Goal: Use online tool/utility

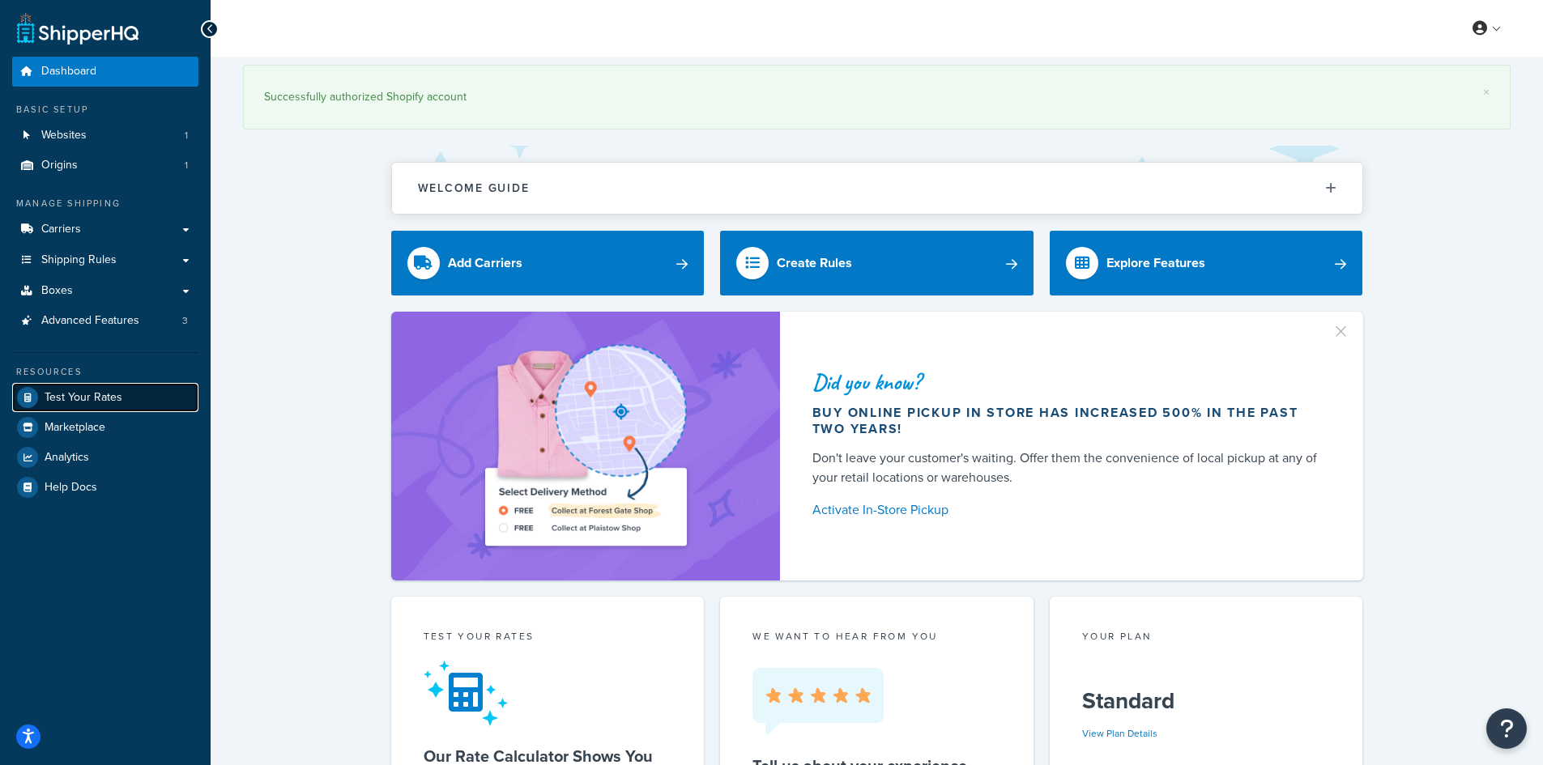
click at [120, 391] on span "Test Your Rates" at bounding box center [84, 398] width 78 height 14
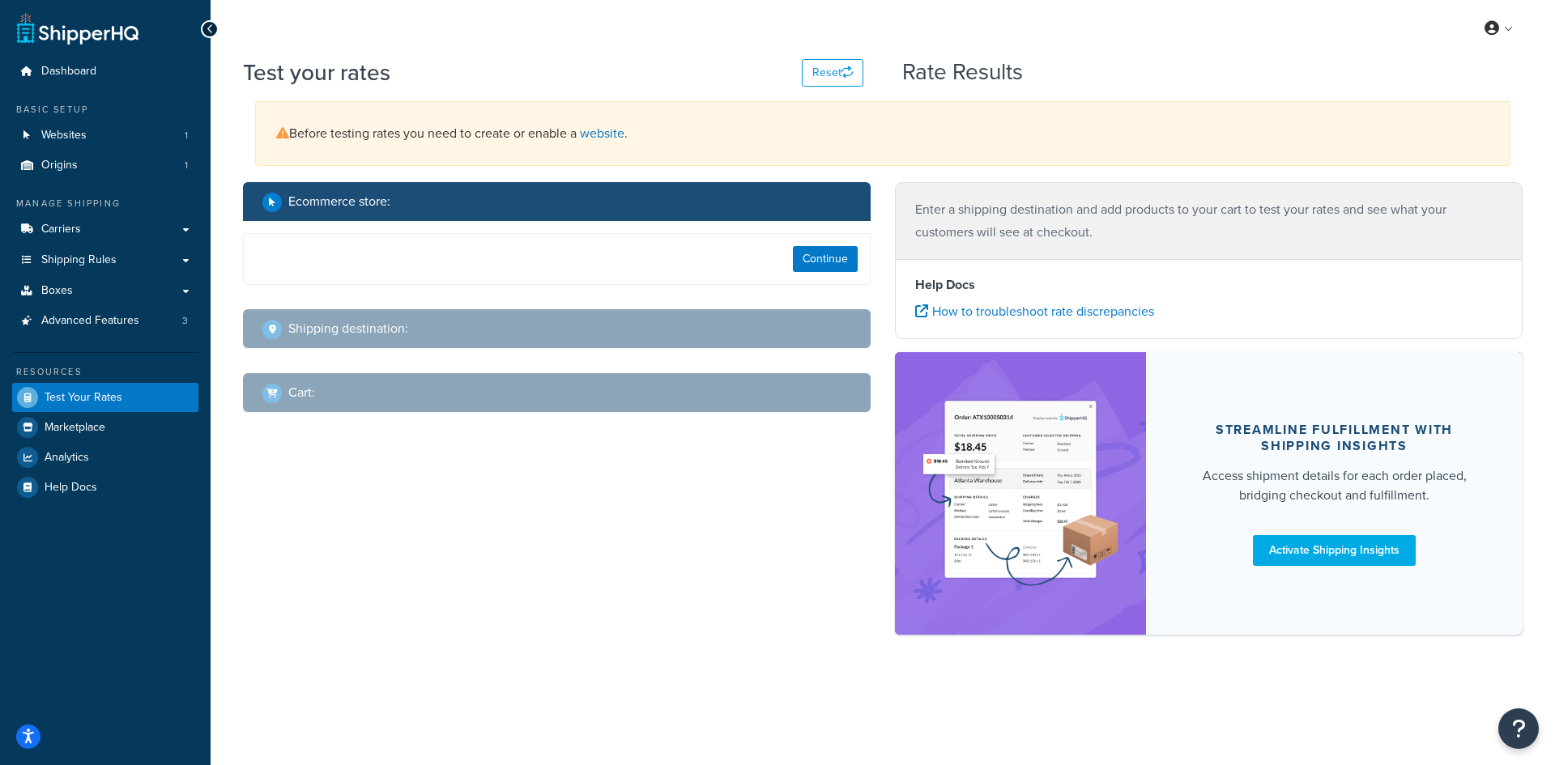
select select "[GEOGRAPHIC_DATA]"
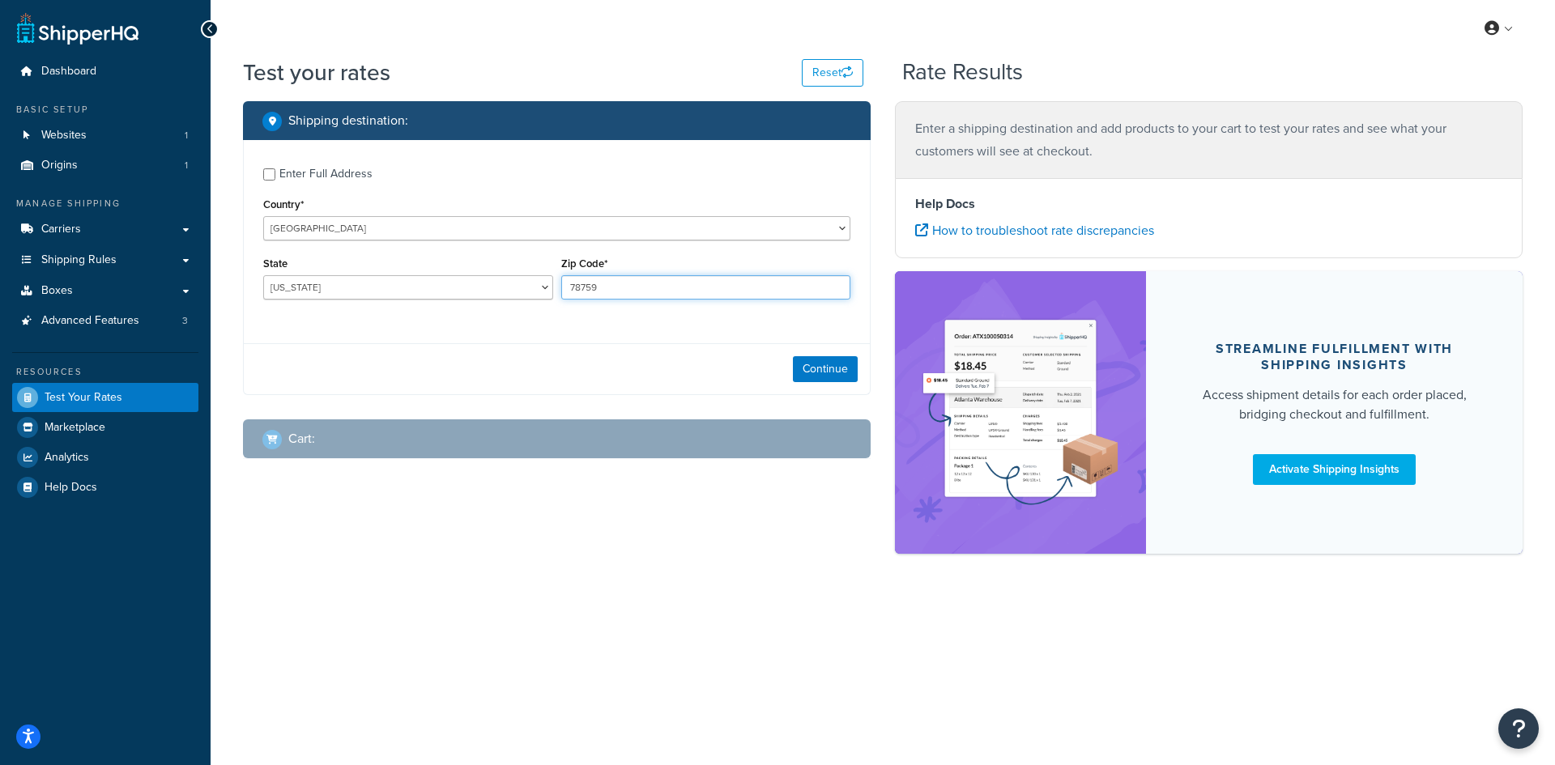
click at [615, 287] on input "78759" at bounding box center [706, 287] width 290 height 24
type input "7"
type input "11226"
click at [492, 288] on select "[US_STATE] [US_STATE] [US_STATE] [US_STATE] [US_STATE] Armed Forces Americas Ar…" at bounding box center [408, 287] width 290 height 24
select select "NY"
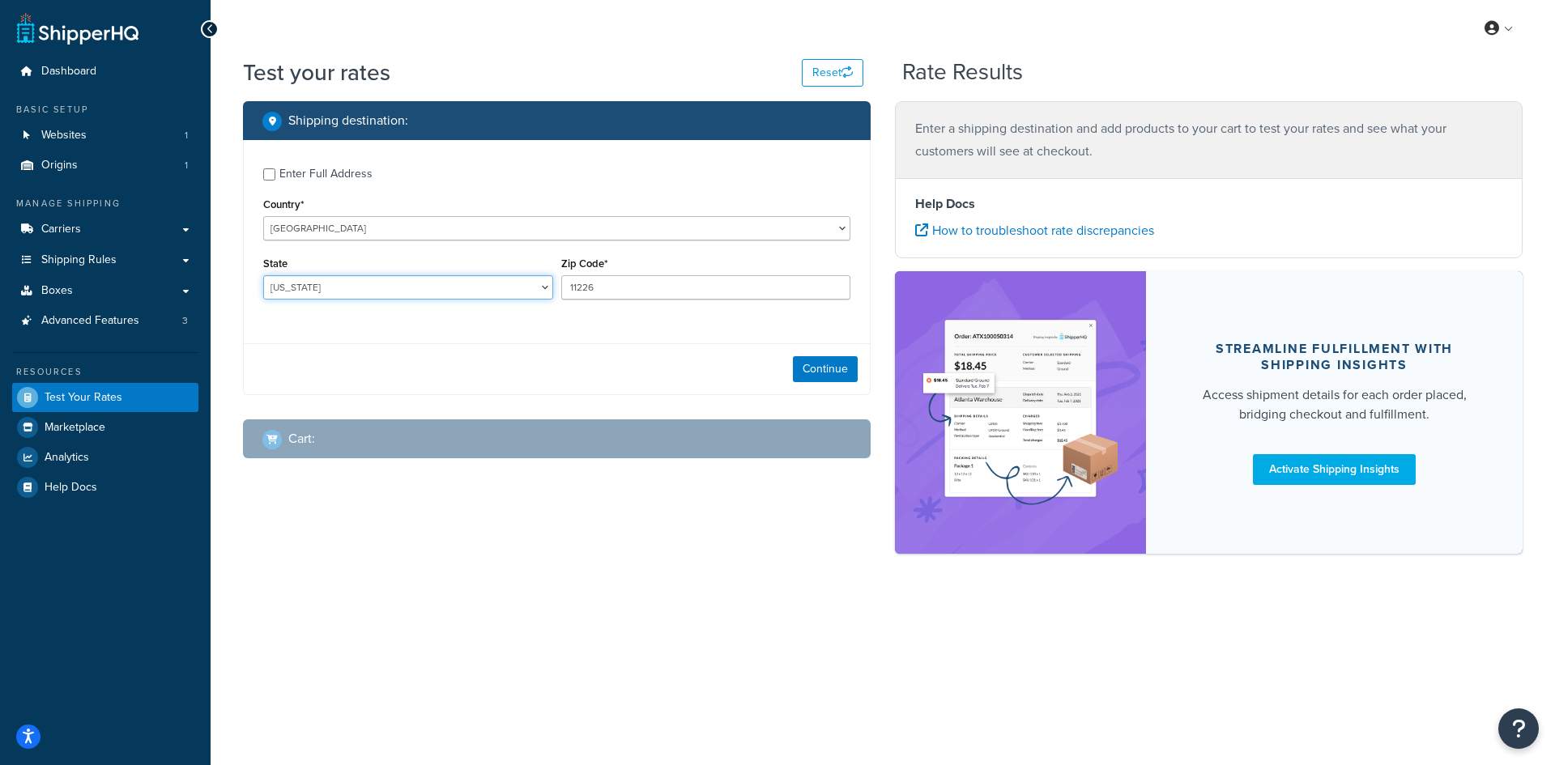
click at [263, 276] on select "[US_STATE] [US_STATE] [US_STATE] [US_STATE] [US_STATE] Armed Forces Americas Ar…" at bounding box center [408, 287] width 290 height 24
click at [836, 365] on button "Continue" at bounding box center [825, 369] width 65 height 26
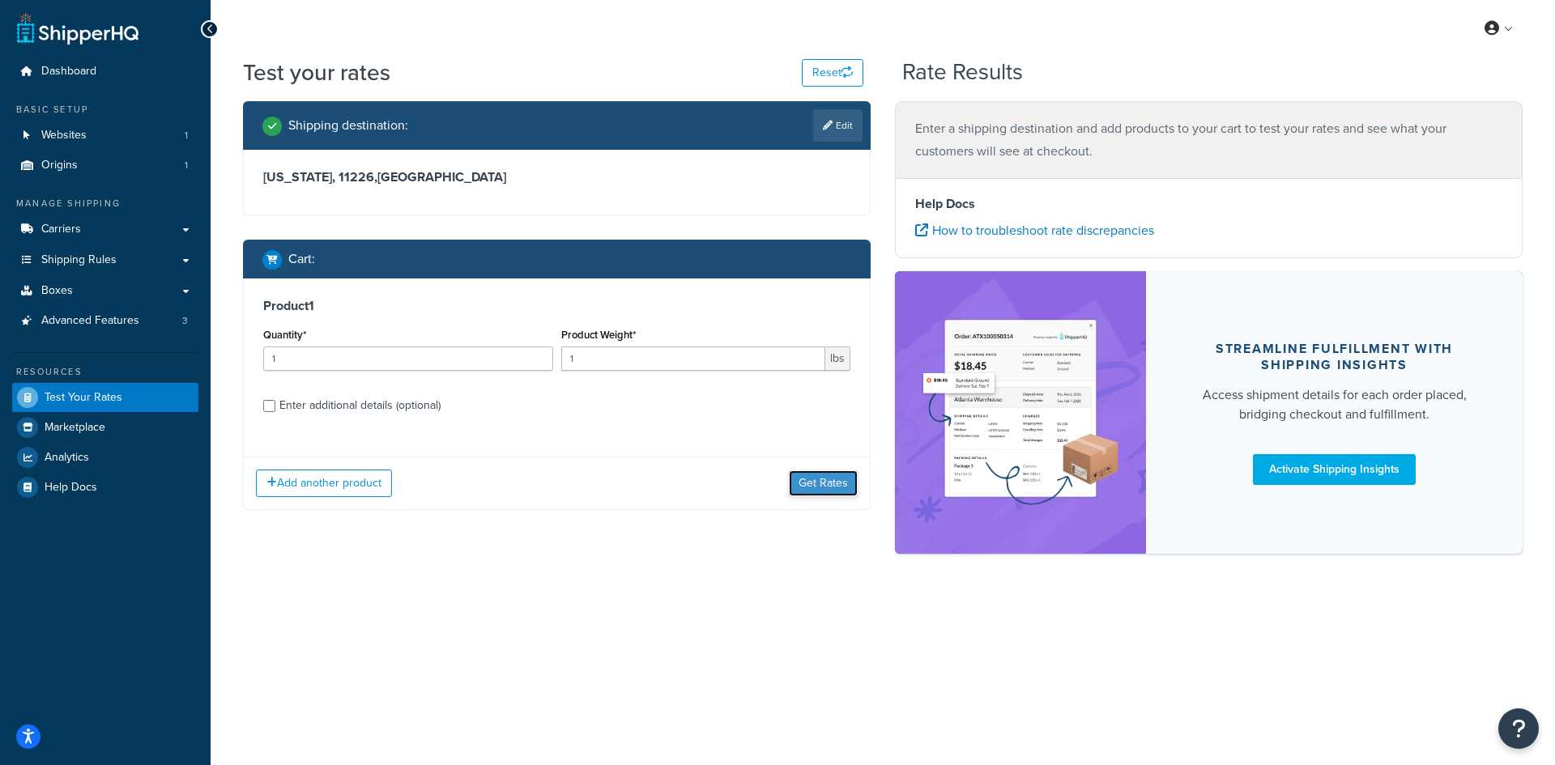
click at [798, 488] on button "Get Rates" at bounding box center [823, 484] width 69 height 26
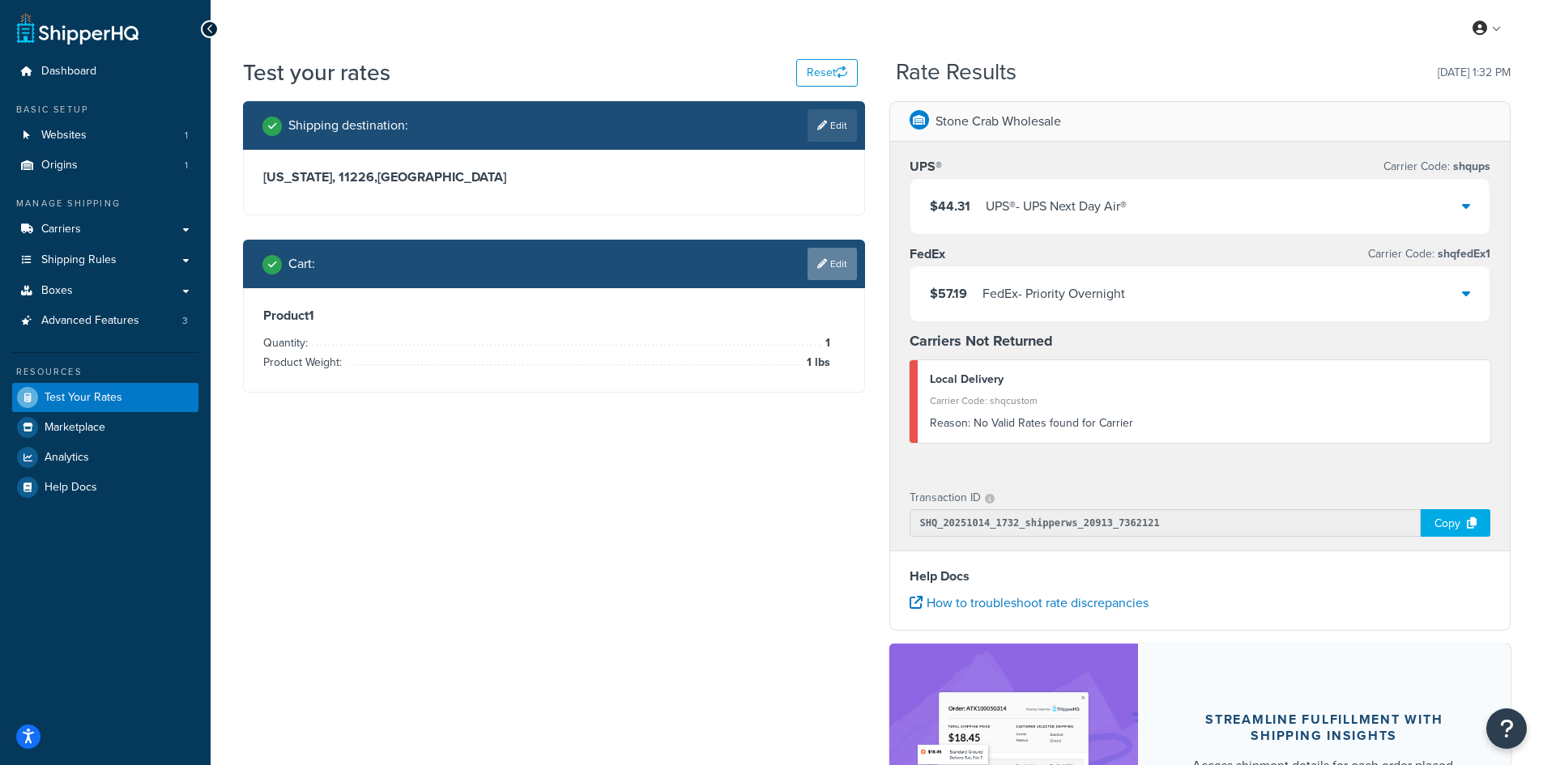
click at [837, 265] on link "Edit" at bounding box center [831, 264] width 49 height 32
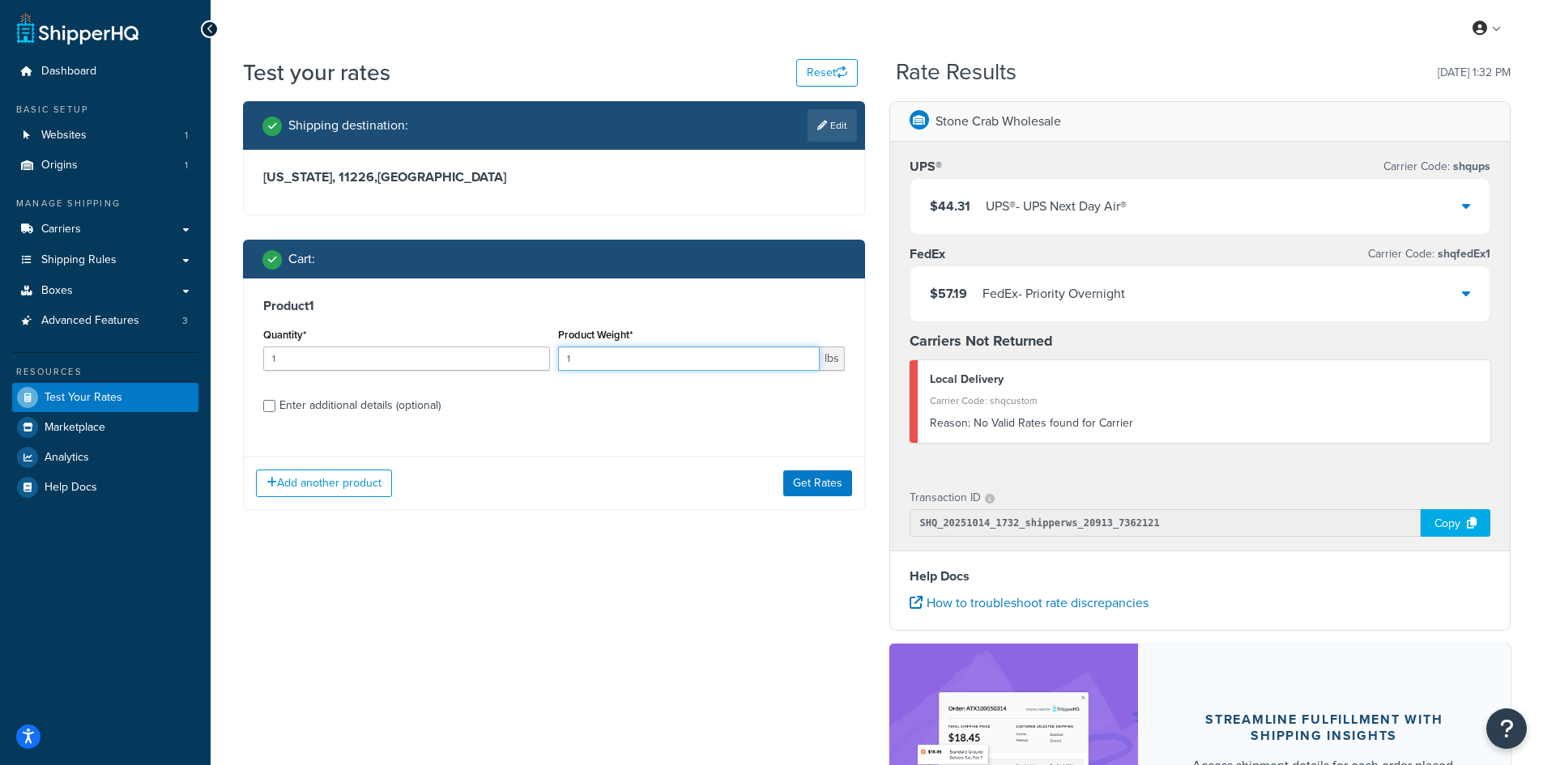
click at [709, 365] on input "1" at bounding box center [689, 359] width 262 height 24
type input "50"
click at [494, 349] on input "1" at bounding box center [406, 359] width 287 height 24
type input "10"
click at [832, 488] on button "Get Rates" at bounding box center [817, 484] width 69 height 26
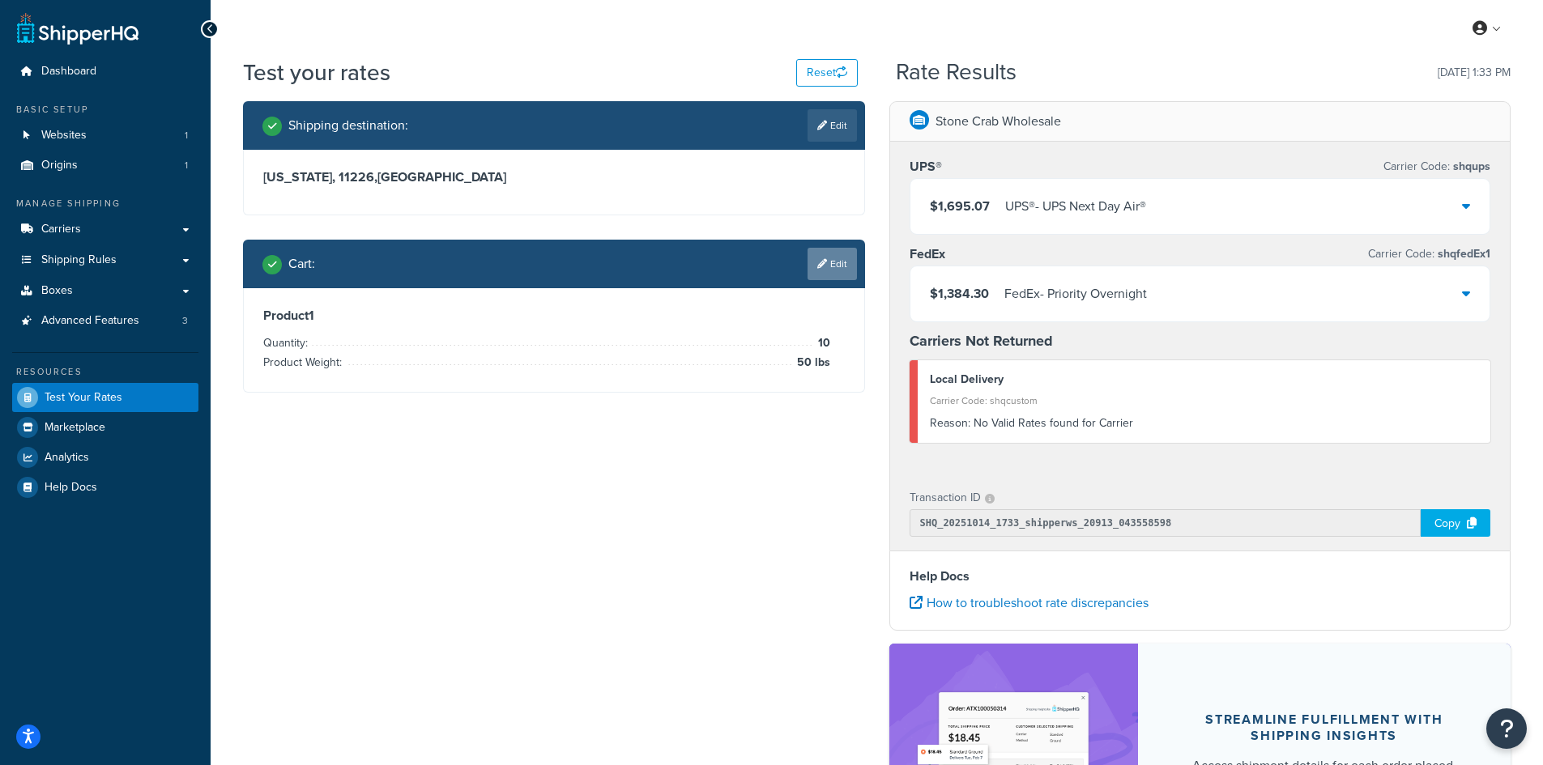
click at [809, 270] on link "Edit" at bounding box center [831, 264] width 49 height 32
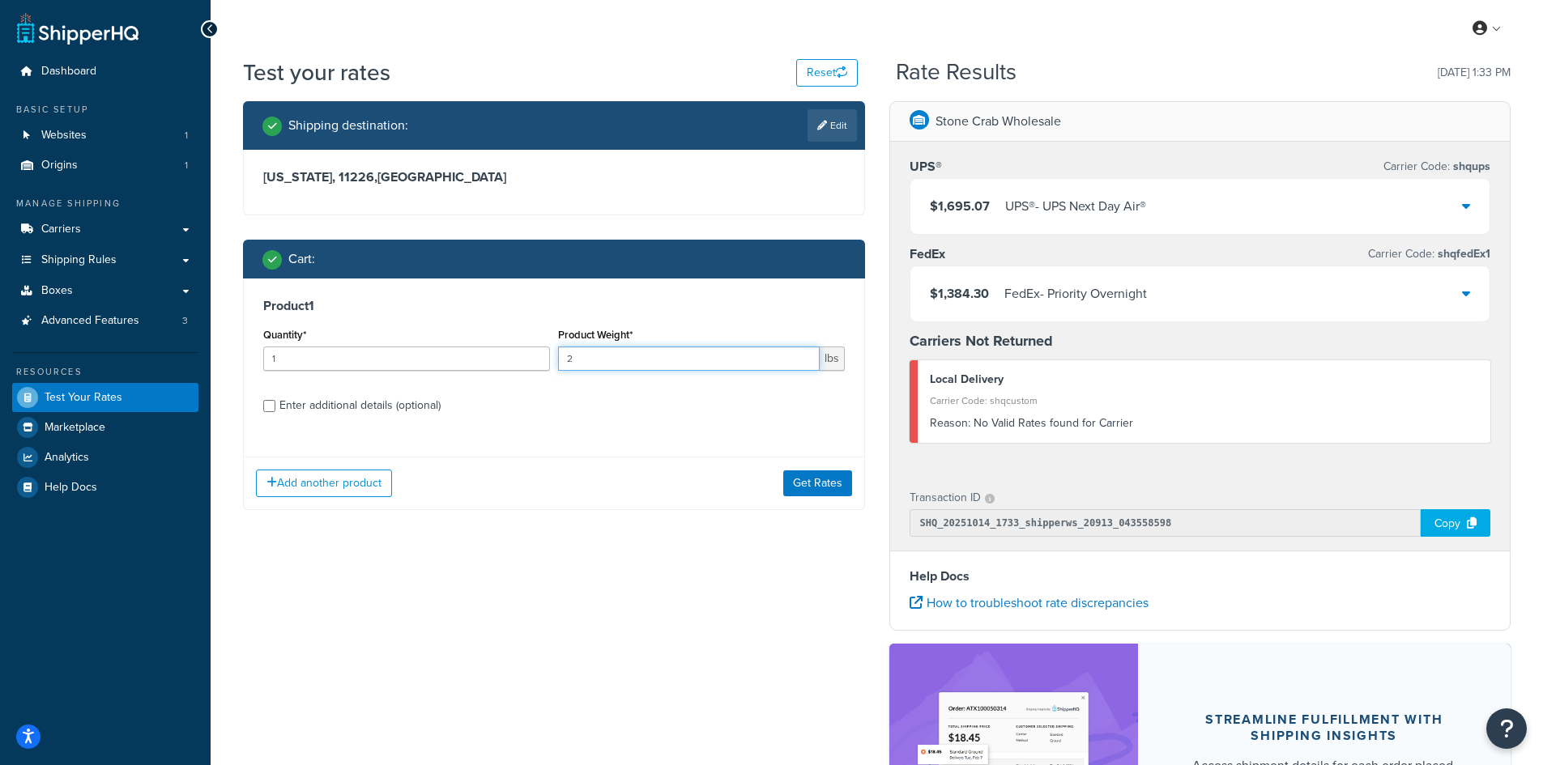
click at [805, 356] on input "2" at bounding box center [689, 359] width 262 height 24
click at [805, 356] on input "3" at bounding box center [689, 359] width 262 height 24
click at [805, 356] on input "4" at bounding box center [689, 359] width 262 height 24
click at [805, 356] on input "5" at bounding box center [689, 359] width 262 height 24
click at [805, 356] on input "6" at bounding box center [689, 359] width 262 height 24
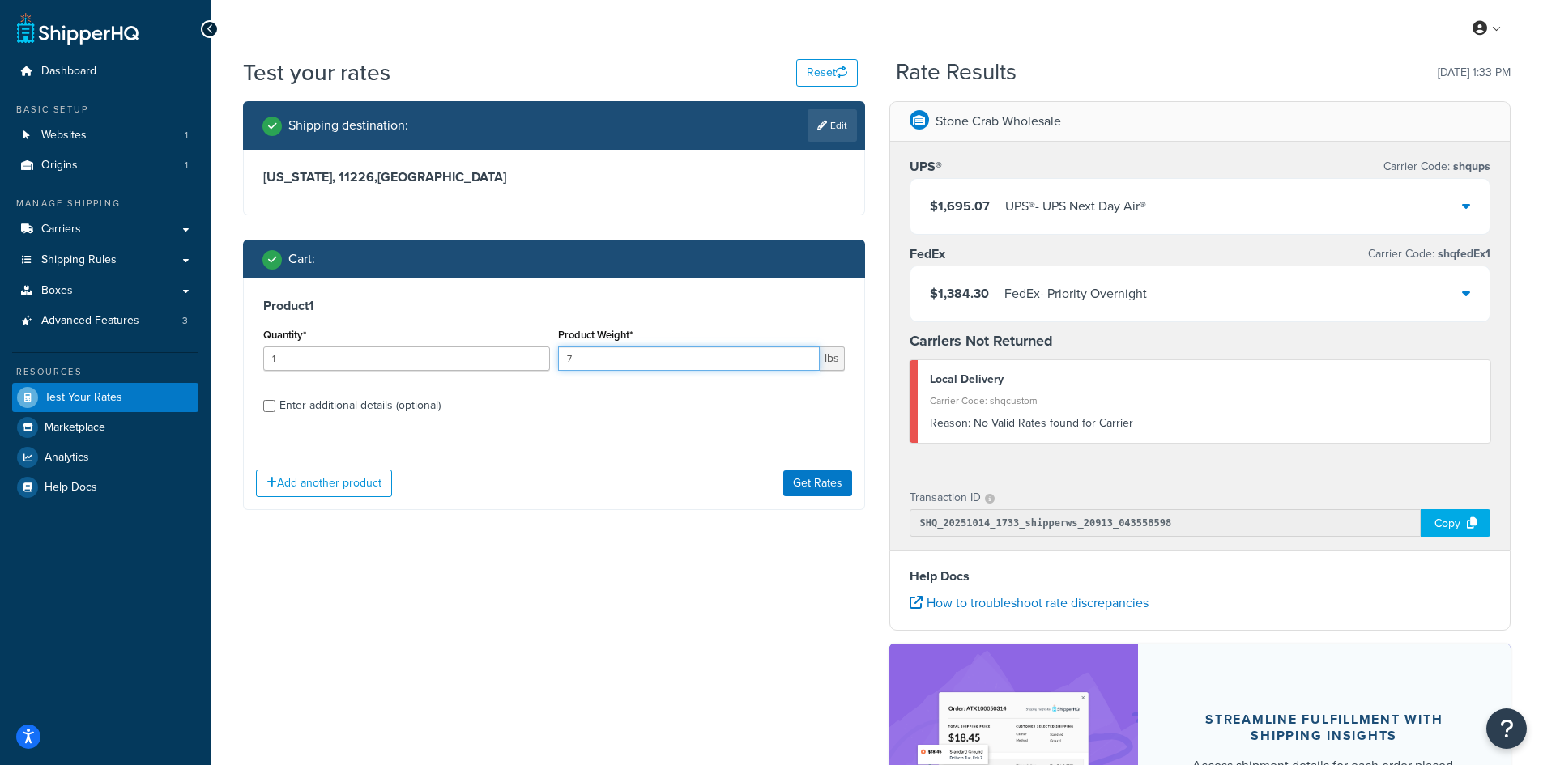
click at [805, 356] on input "7" at bounding box center [689, 359] width 262 height 24
click at [805, 356] on input "8" at bounding box center [689, 359] width 262 height 24
type input "9"
click at [805, 356] on input "9" at bounding box center [689, 359] width 262 height 24
click at [807, 479] on button "Get Rates" at bounding box center [817, 484] width 69 height 26
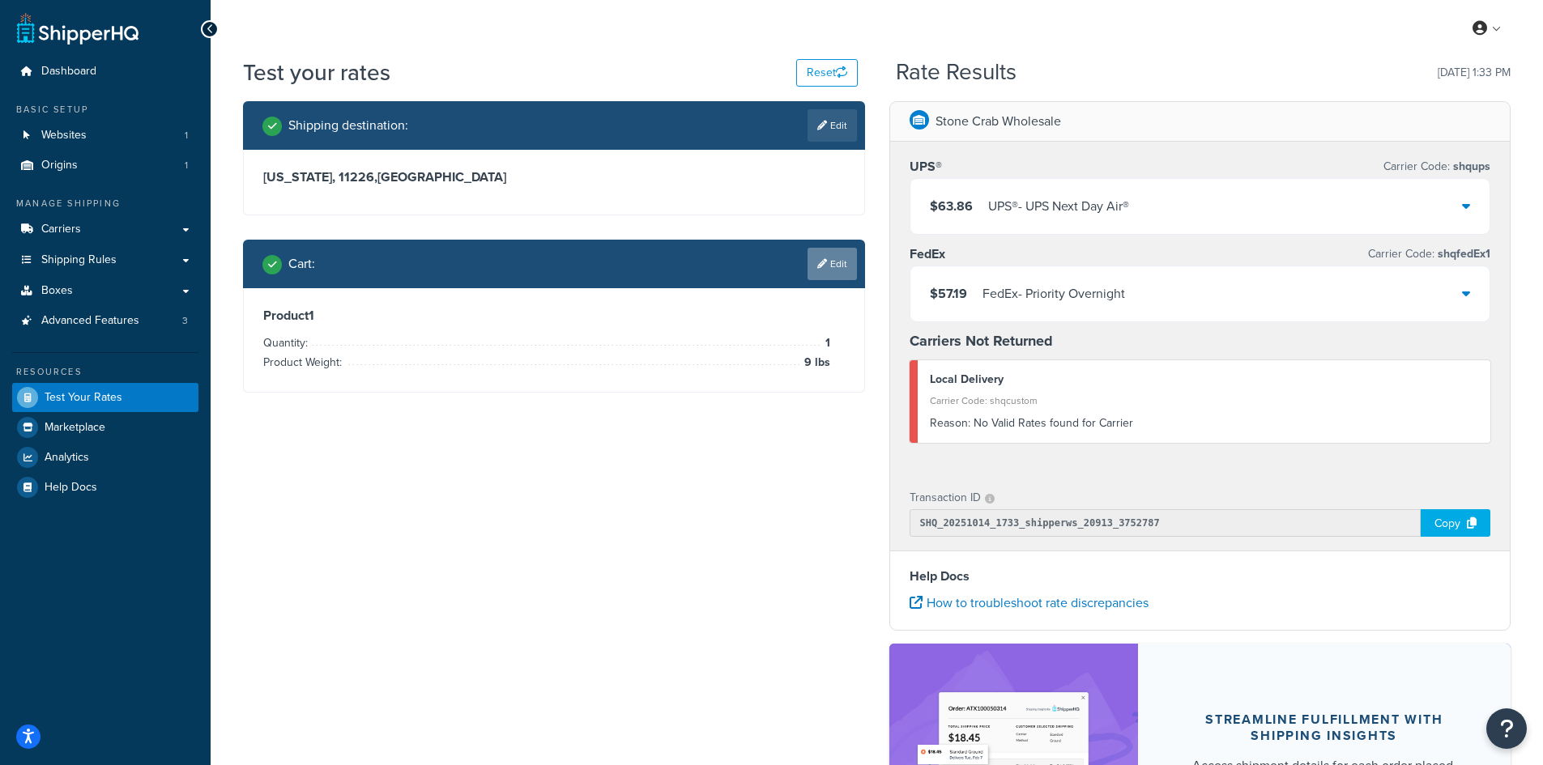
click at [822, 259] on icon at bounding box center [822, 264] width 10 height 10
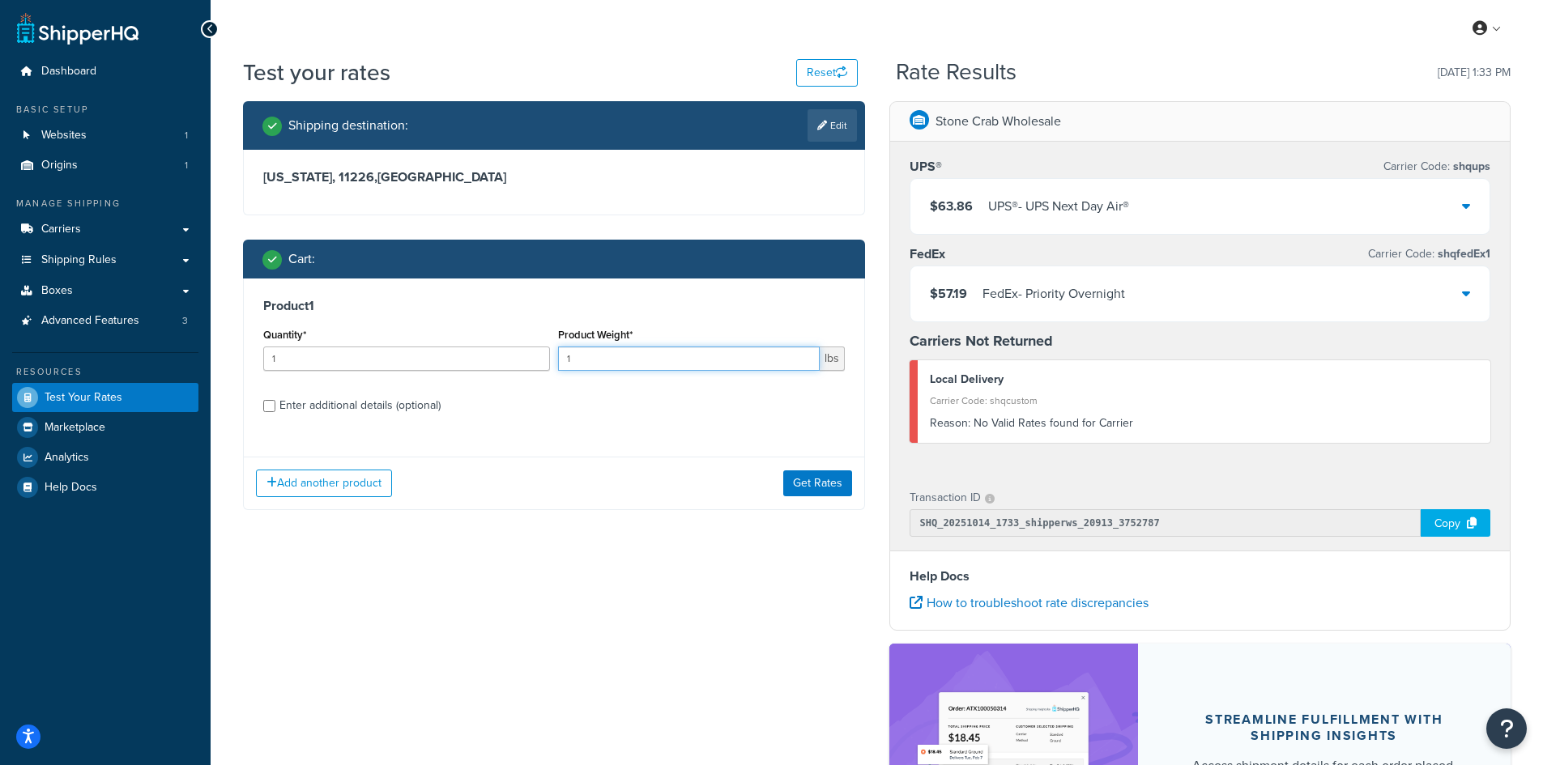
click at [774, 356] on input "1" at bounding box center [689, 359] width 262 height 24
type input "12"
click at [803, 475] on button "Get Rates" at bounding box center [817, 484] width 69 height 26
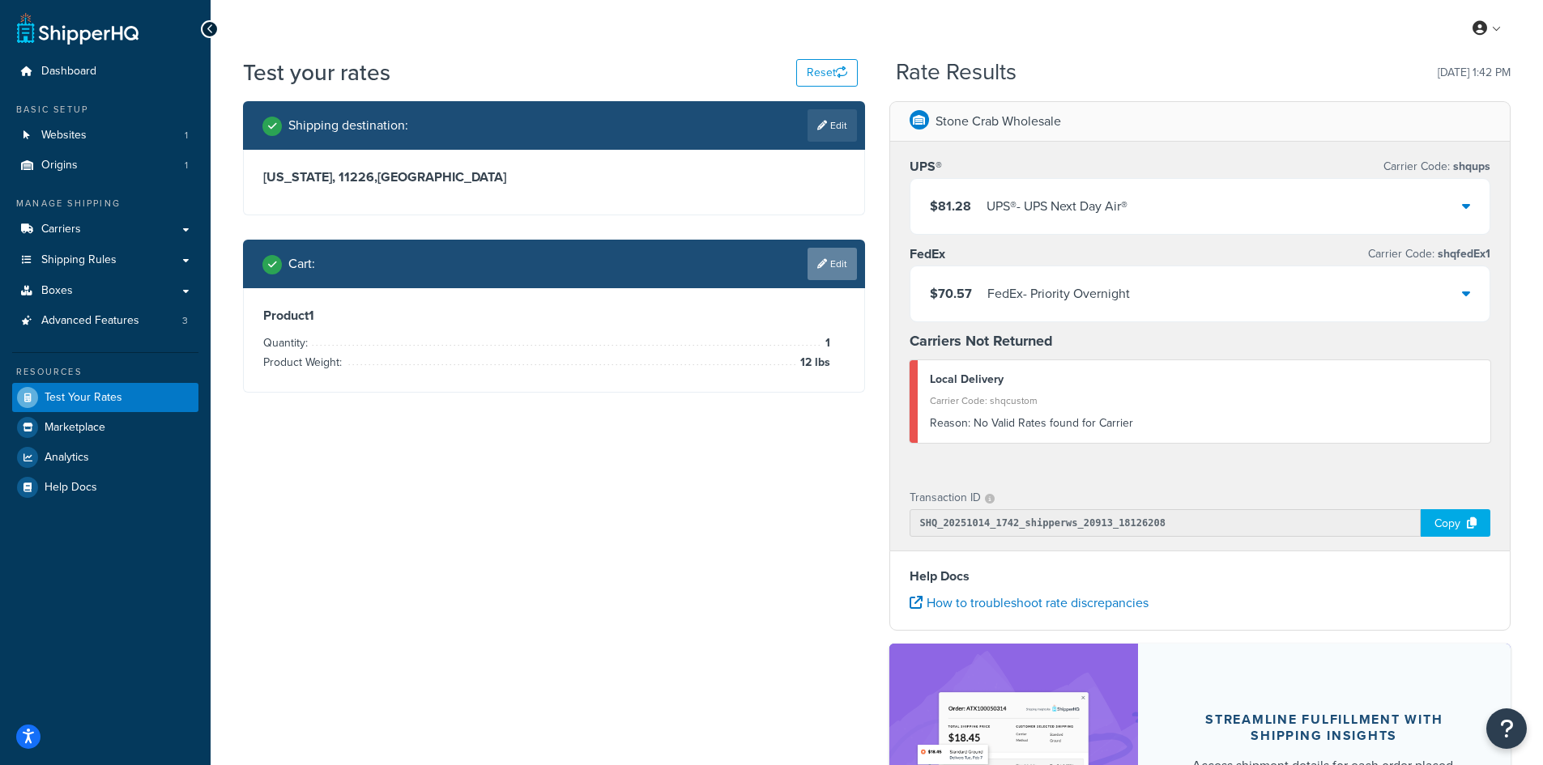
click at [821, 273] on link "Edit" at bounding box center [831, 264] width 49 height 32
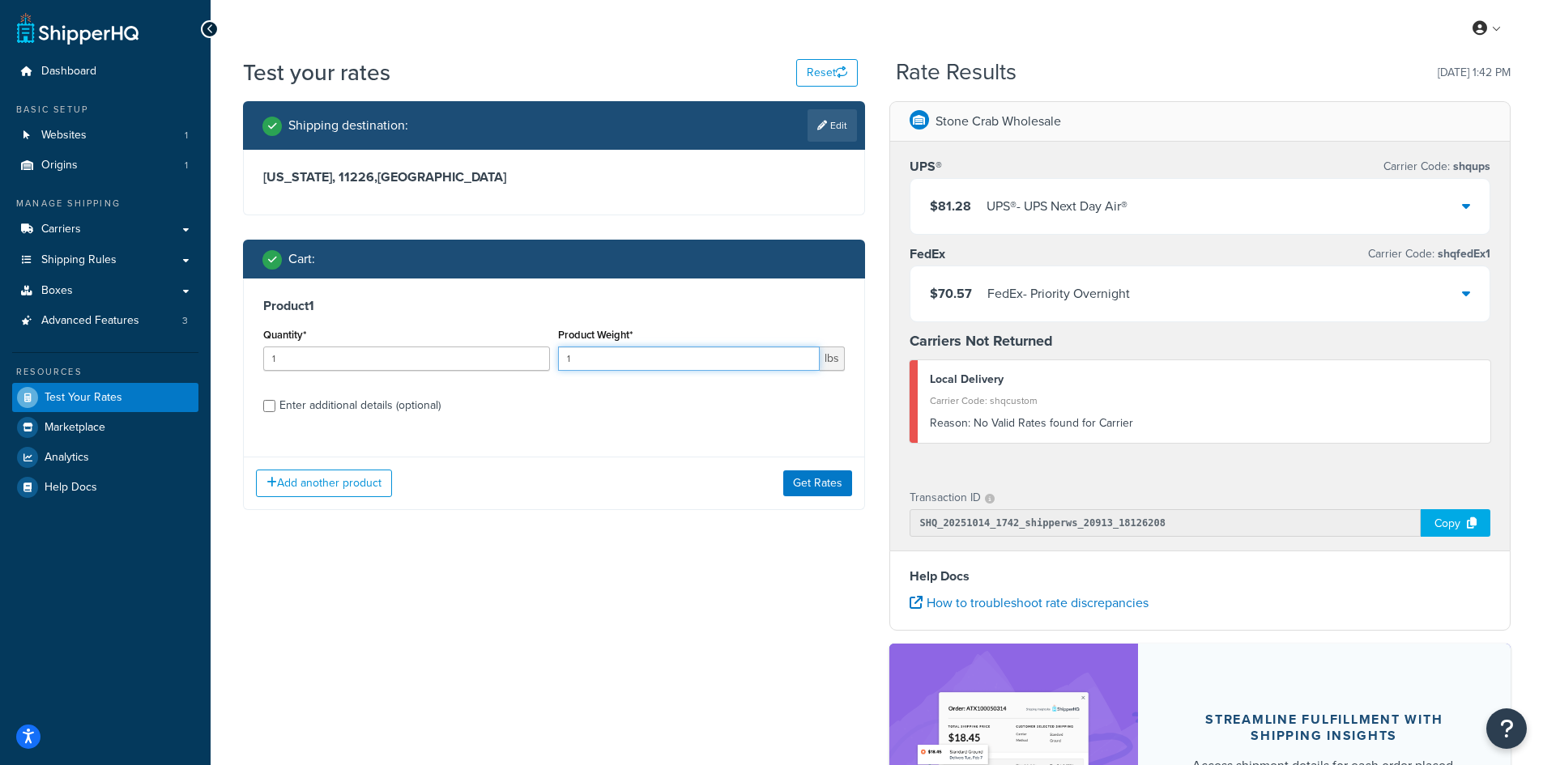
click at [775, 356] on input "1" at bounding box center [689, 359] width 262 height 24
type input "15"
click at [824, 477] on button "Get Rates" at bounding box center [817, 484] width 69 height 26
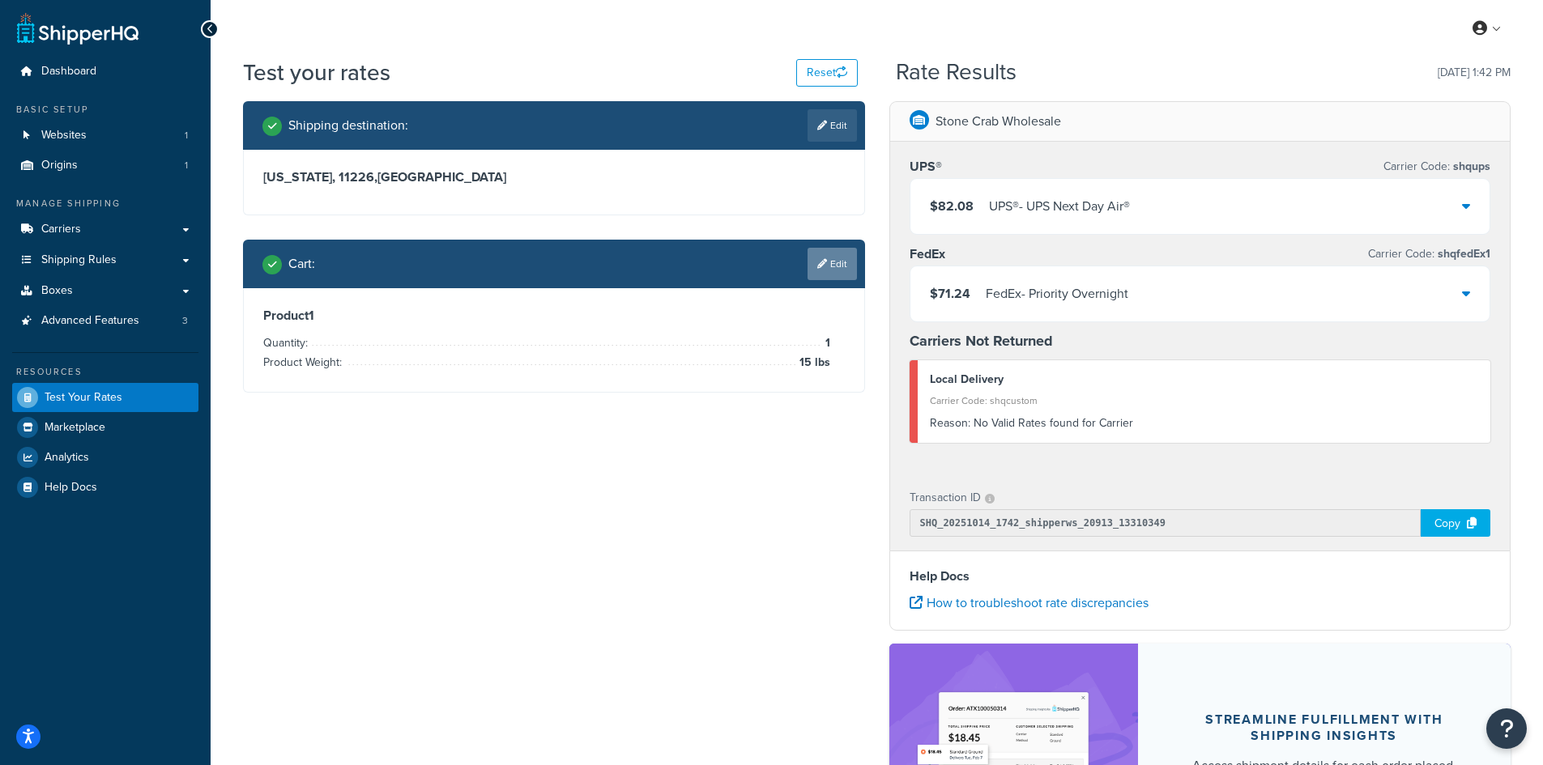
click at [823, 274] on link "Edit" at bounding box center [831, 264] width 49 height 32
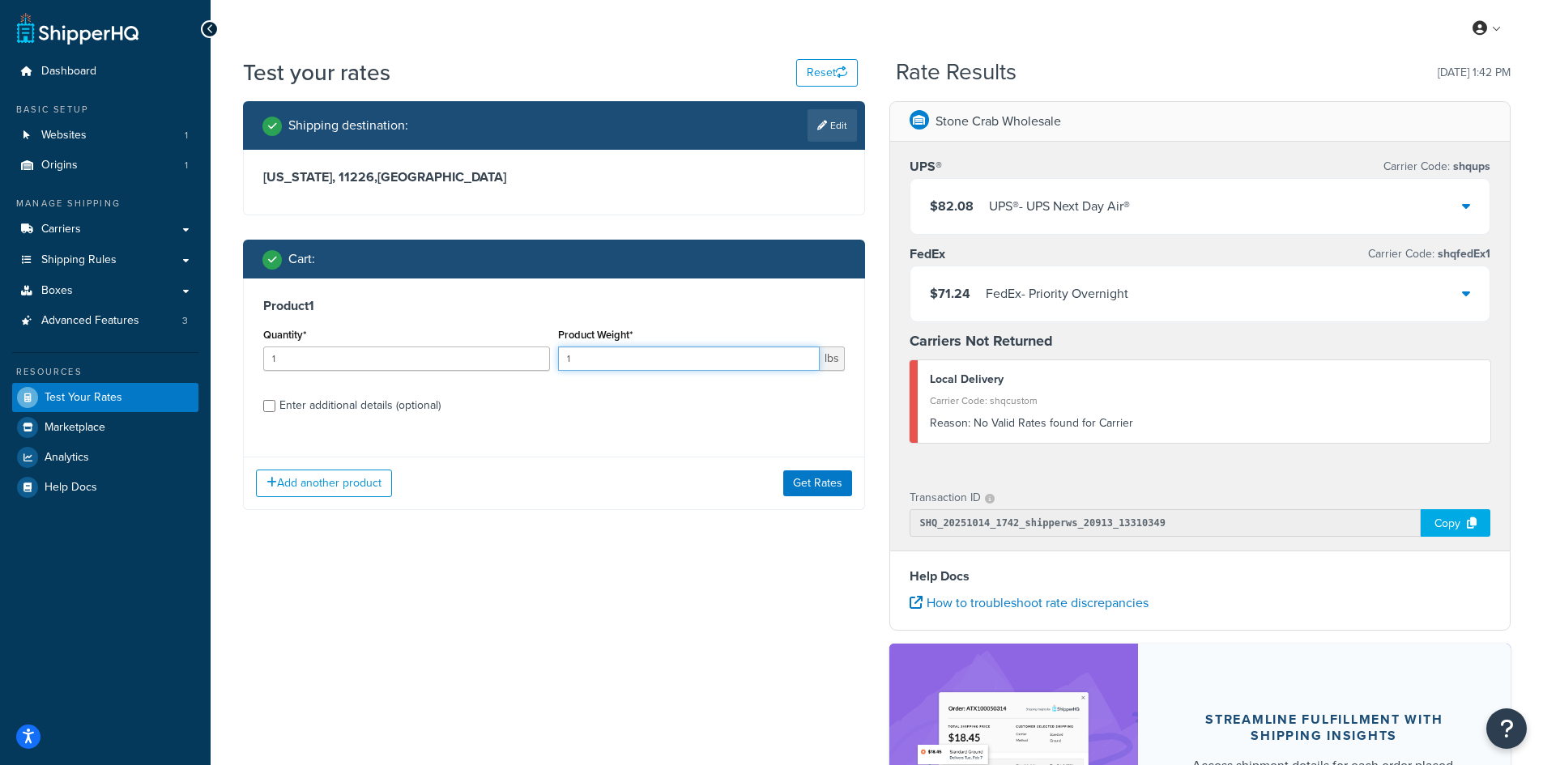
click at [682, 357] on input "1" at bounding box center [689, 359] width 262 height 24
type input "20"
click at [799, 483] on button "Get Rates" at bounding box center [817, 484] width 69 height 26
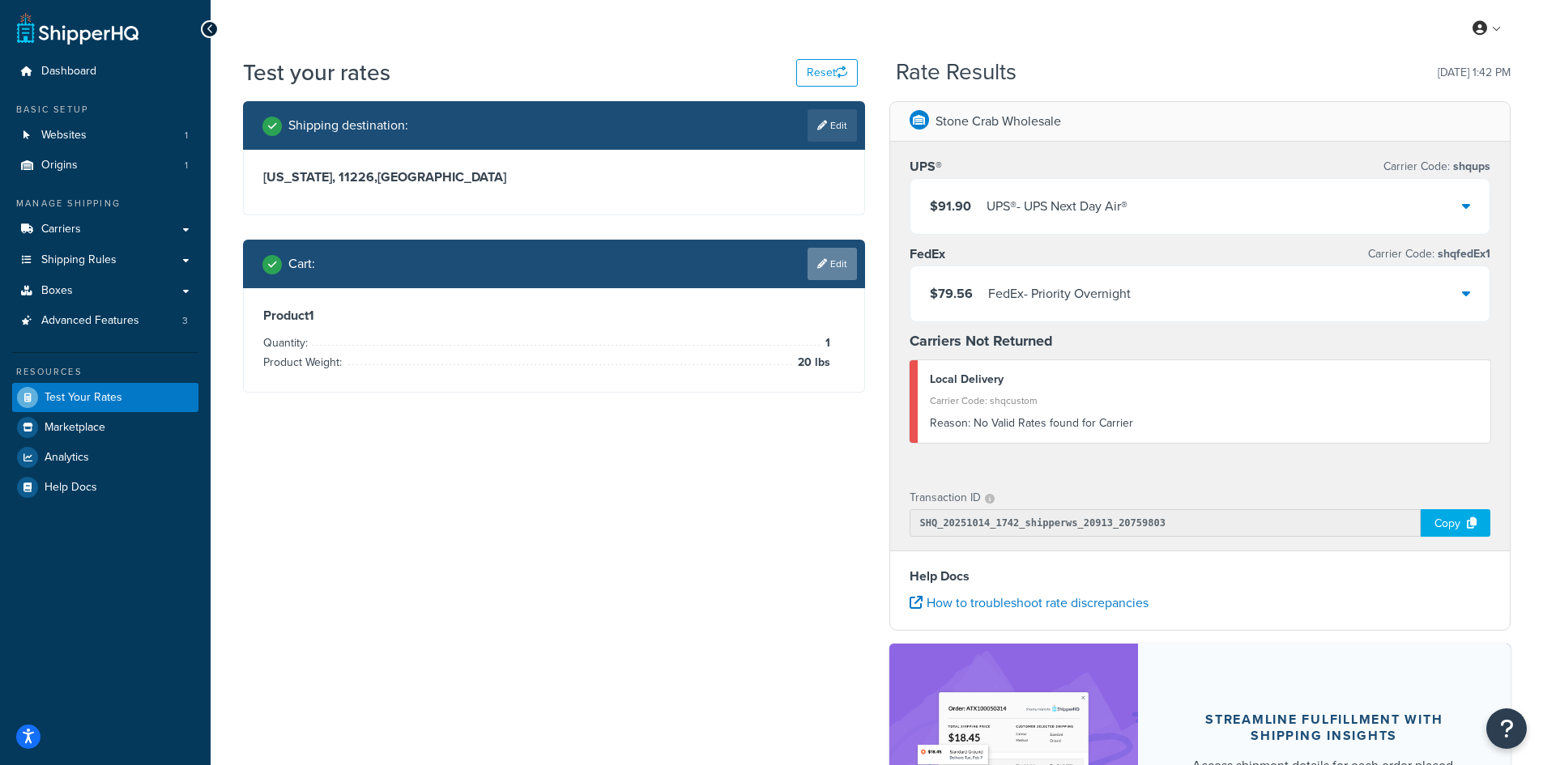
click at [825, 270] on link "Edit" at bounding box center [831, 264] width 49 height 32
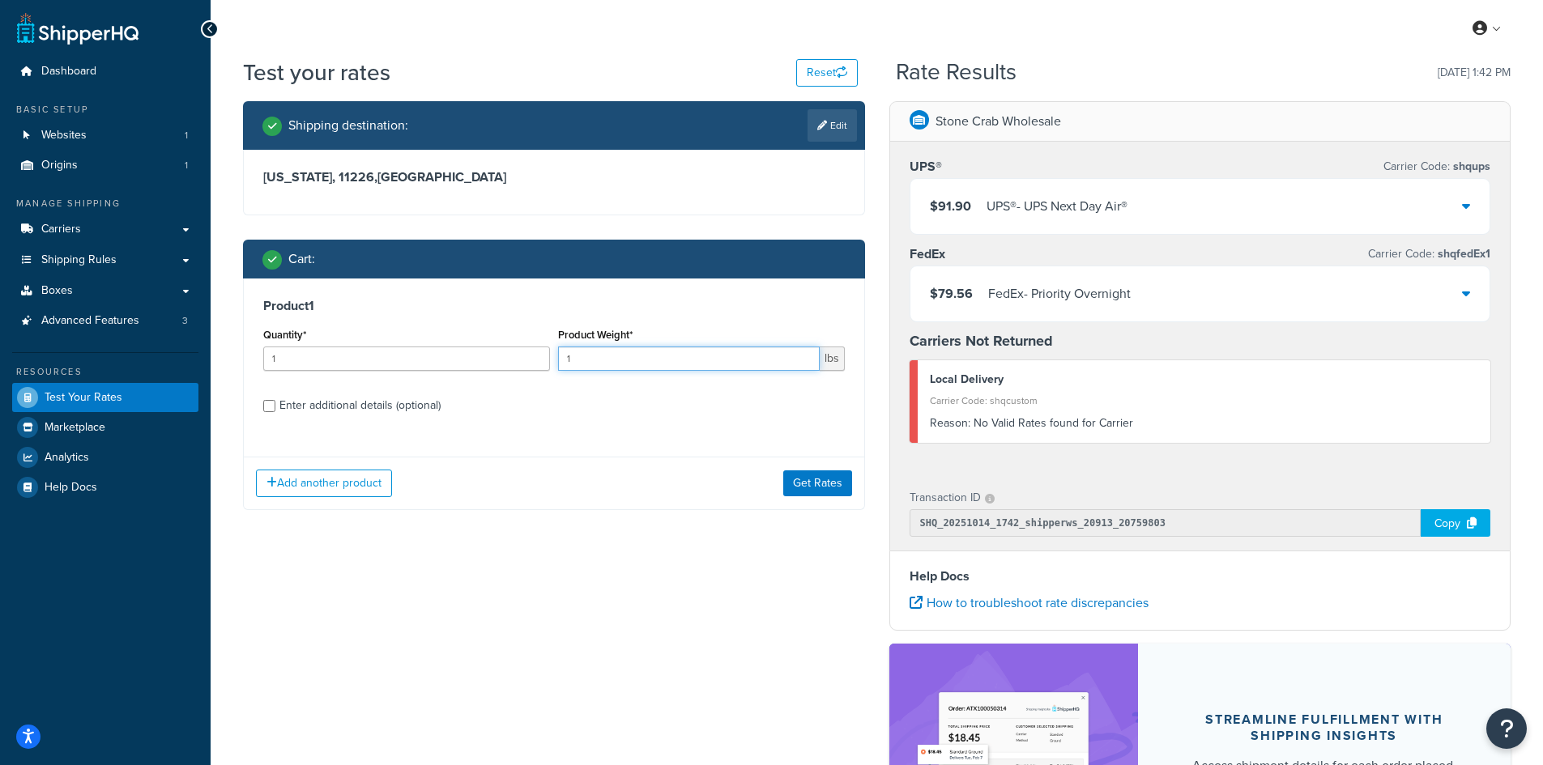
click at [771, 363] on input "1" at bounding box center [689, 359] width 262 height 24
type input "2"
type input "30"
click at [823, 488] on button "Get Rates" at bounding box center [817, 484] width 69 height 26
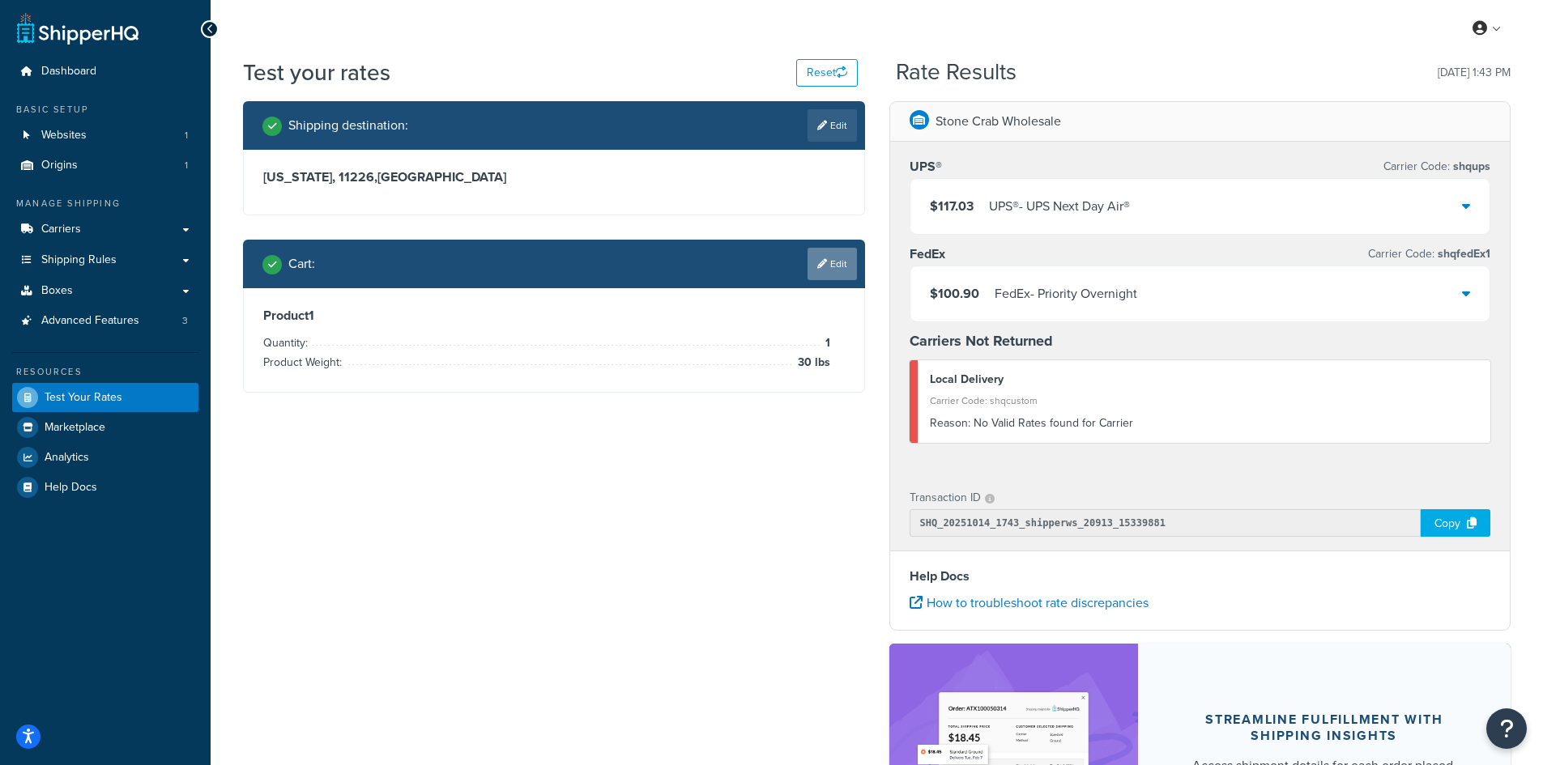
click at [828, 262] on link "Edit" at bounding box center [831, 264] width 49 height 32
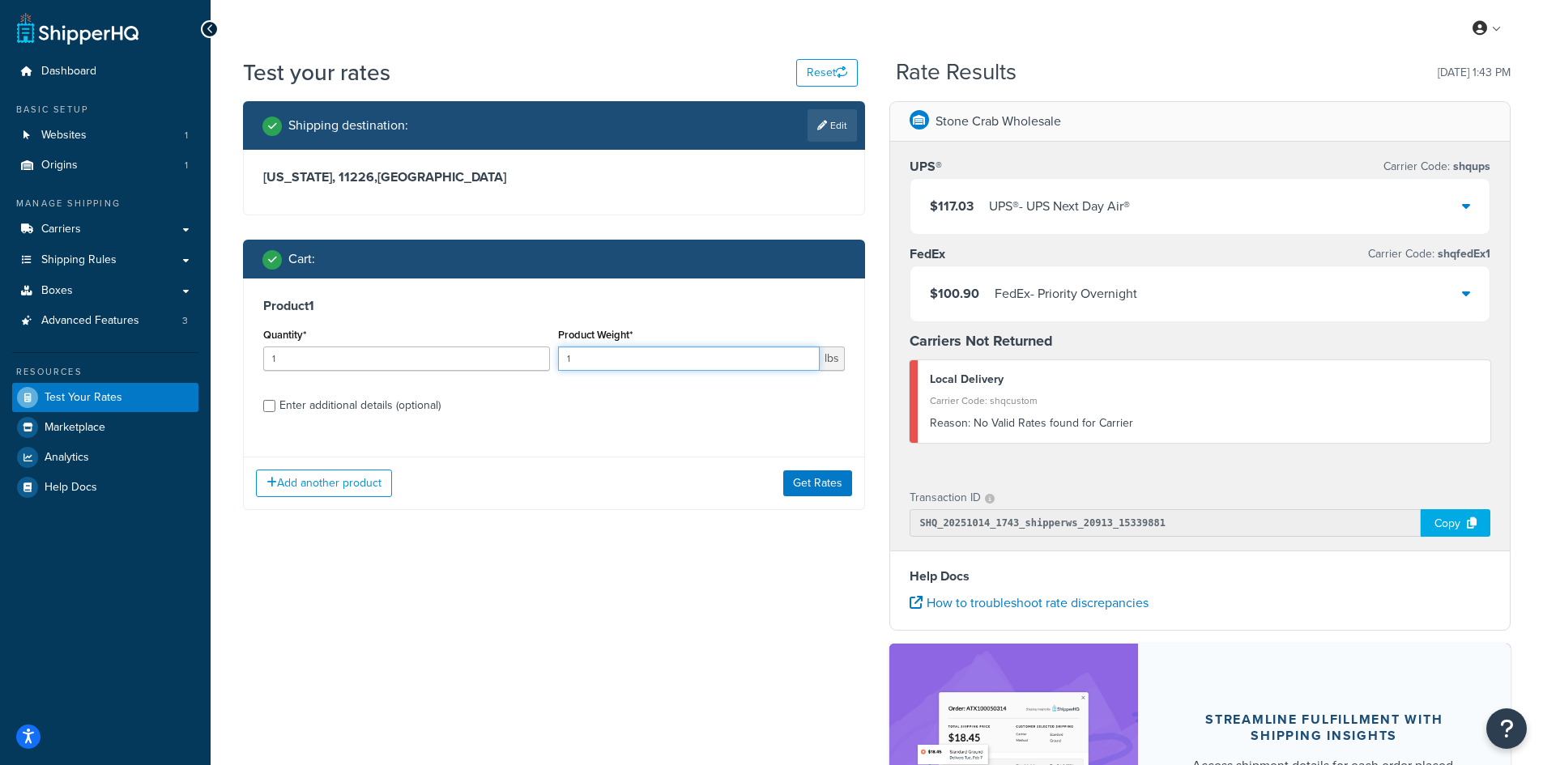
click at [769, 361] on input "1" at bounding box center [689, 359] width 262 height 24
type input "28"
click at [801, 487] on button "Get Rates" at bounding box center [817, 484] width 69 height 26
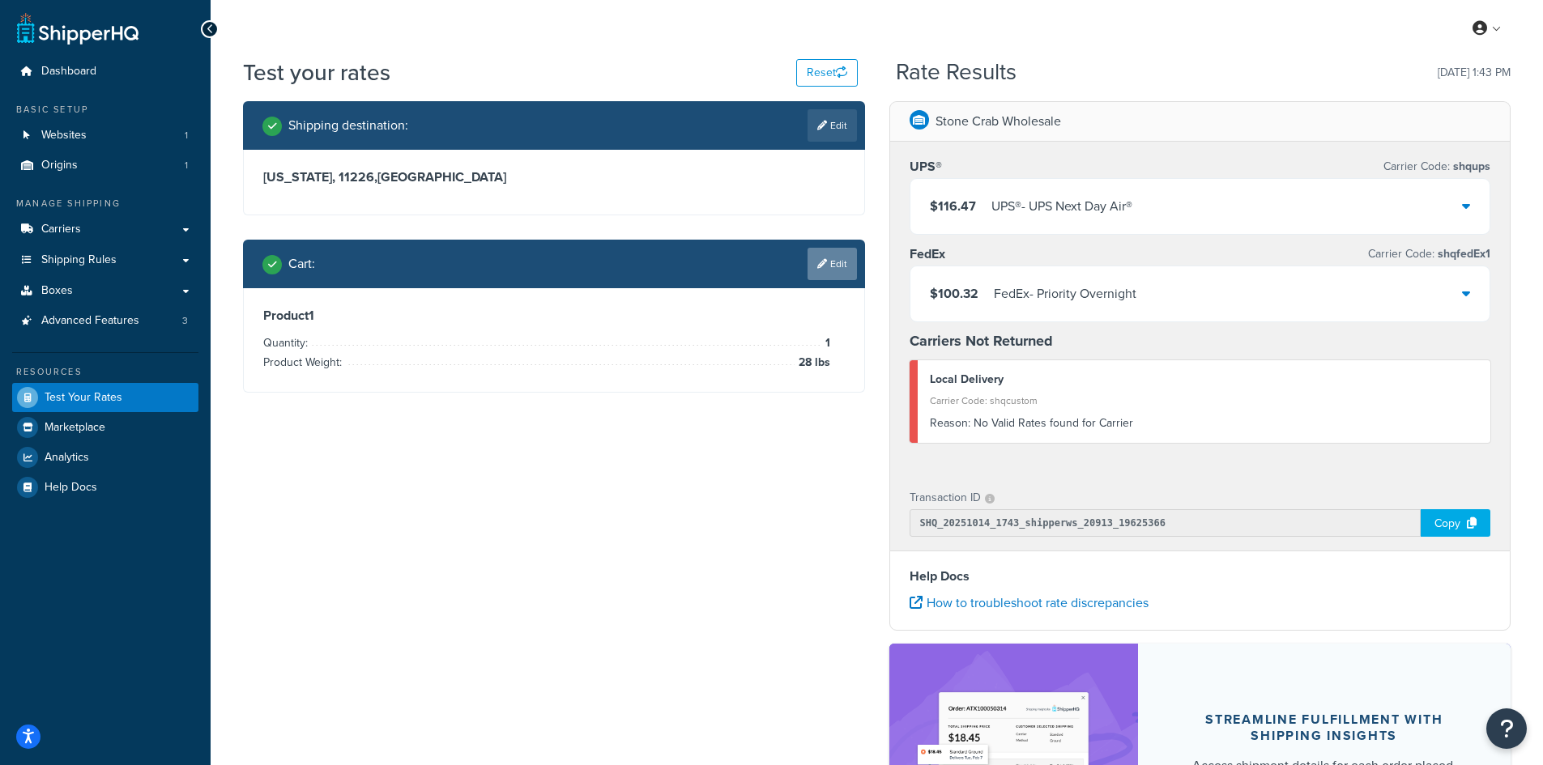
click at [817, 259] on icon at bounding box center [822, 264] width 10 height 10
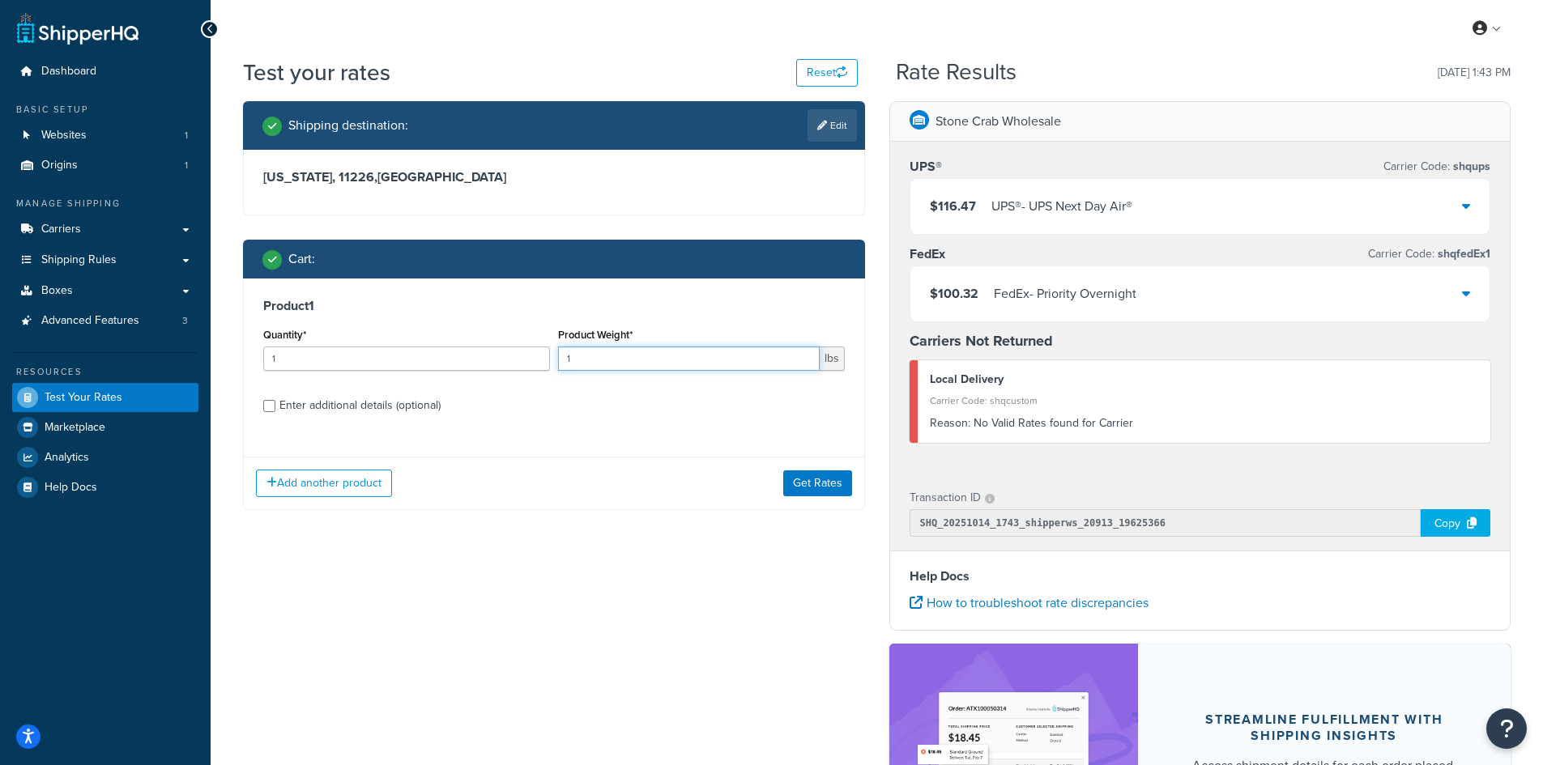
click at [716, 358] on input "1" at bounding box center [689, 359] width 262 height 24
type input "24"
click at [824, 481] on button "Get Rates" at bounding box center [817, 484] width 69 height 26
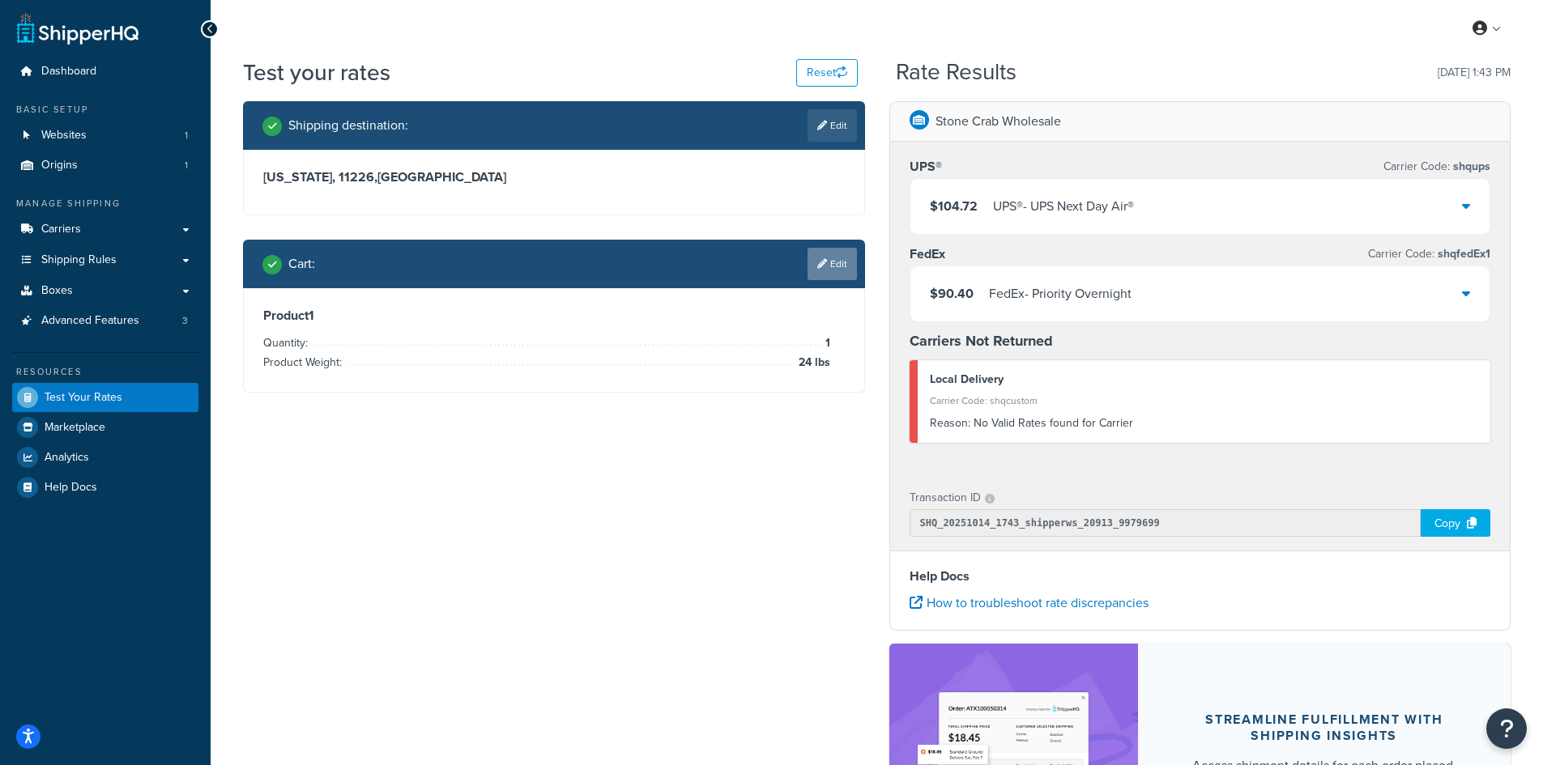
click at [835, 254] on link "Edit" at bounding box center [831, 264] width 49 height 32
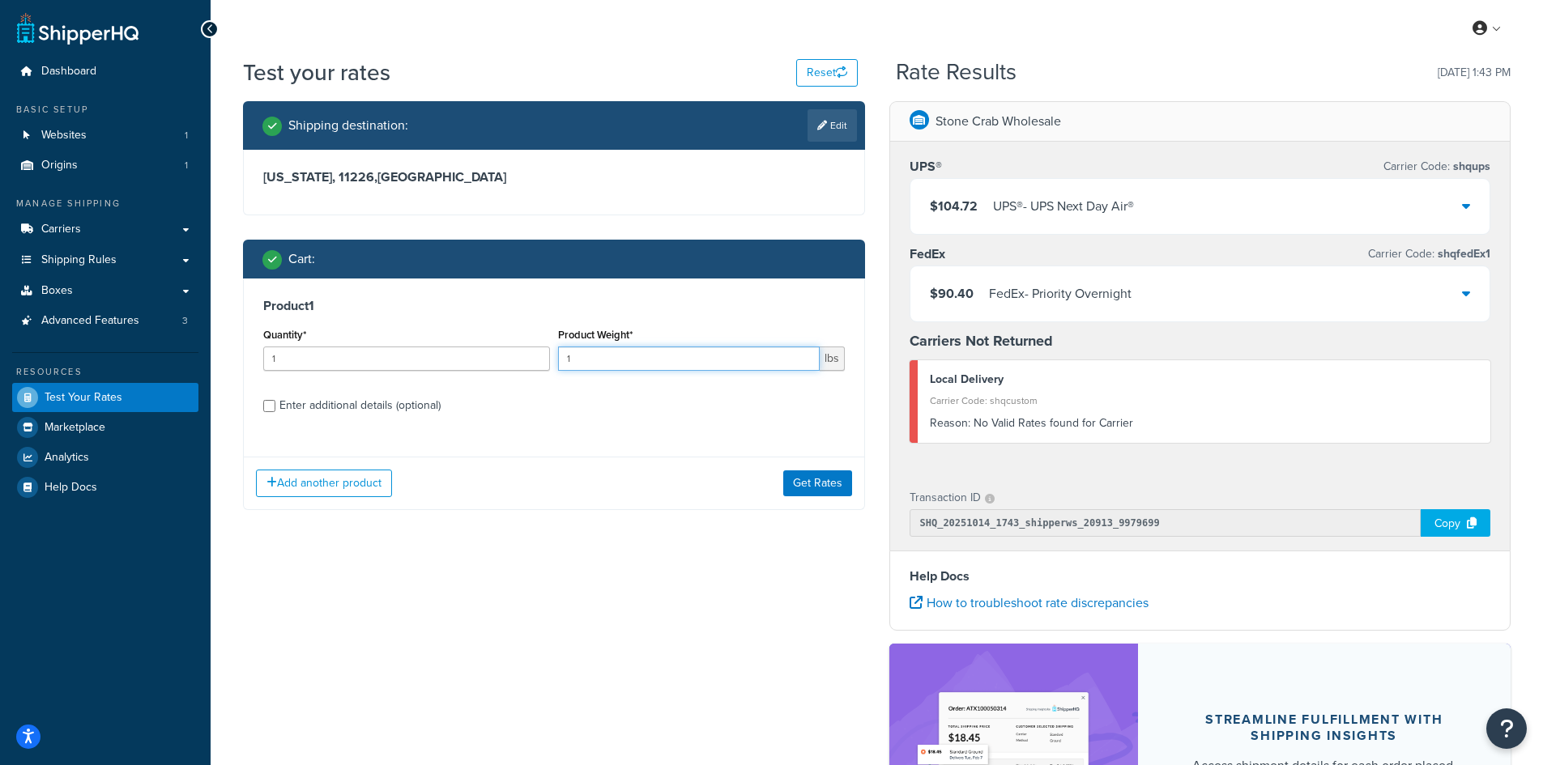
click at [686, 362] on input "1" at bounding box center [689, 359] width 262 height 24
type input "26"
click at [798, 481] on button "Get Rates" at bounding box center [817, 484] width 69 height 26
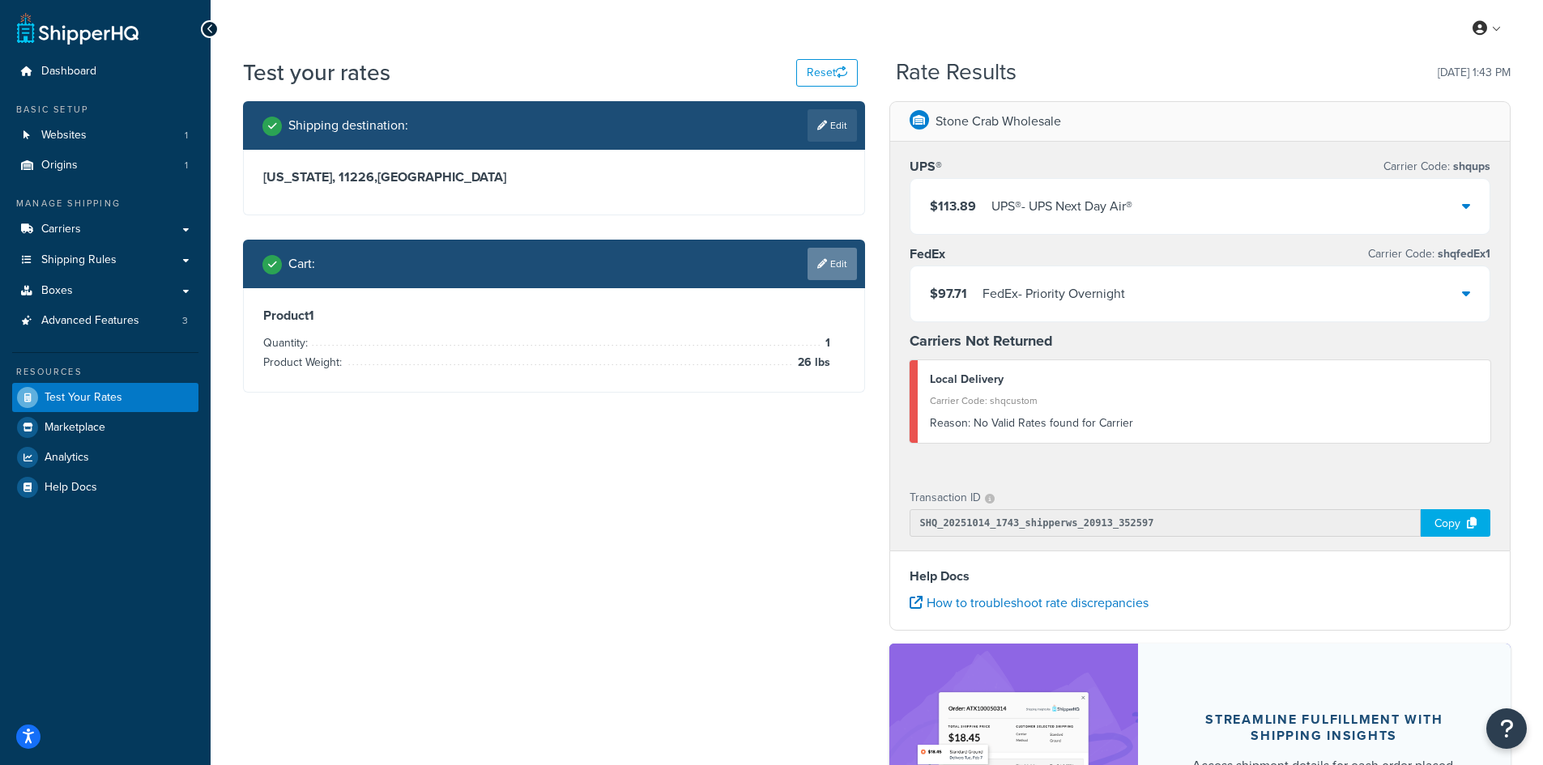
click at [834, 275] on link "Edit" at bounding box center [831, 264] width 49 height 32
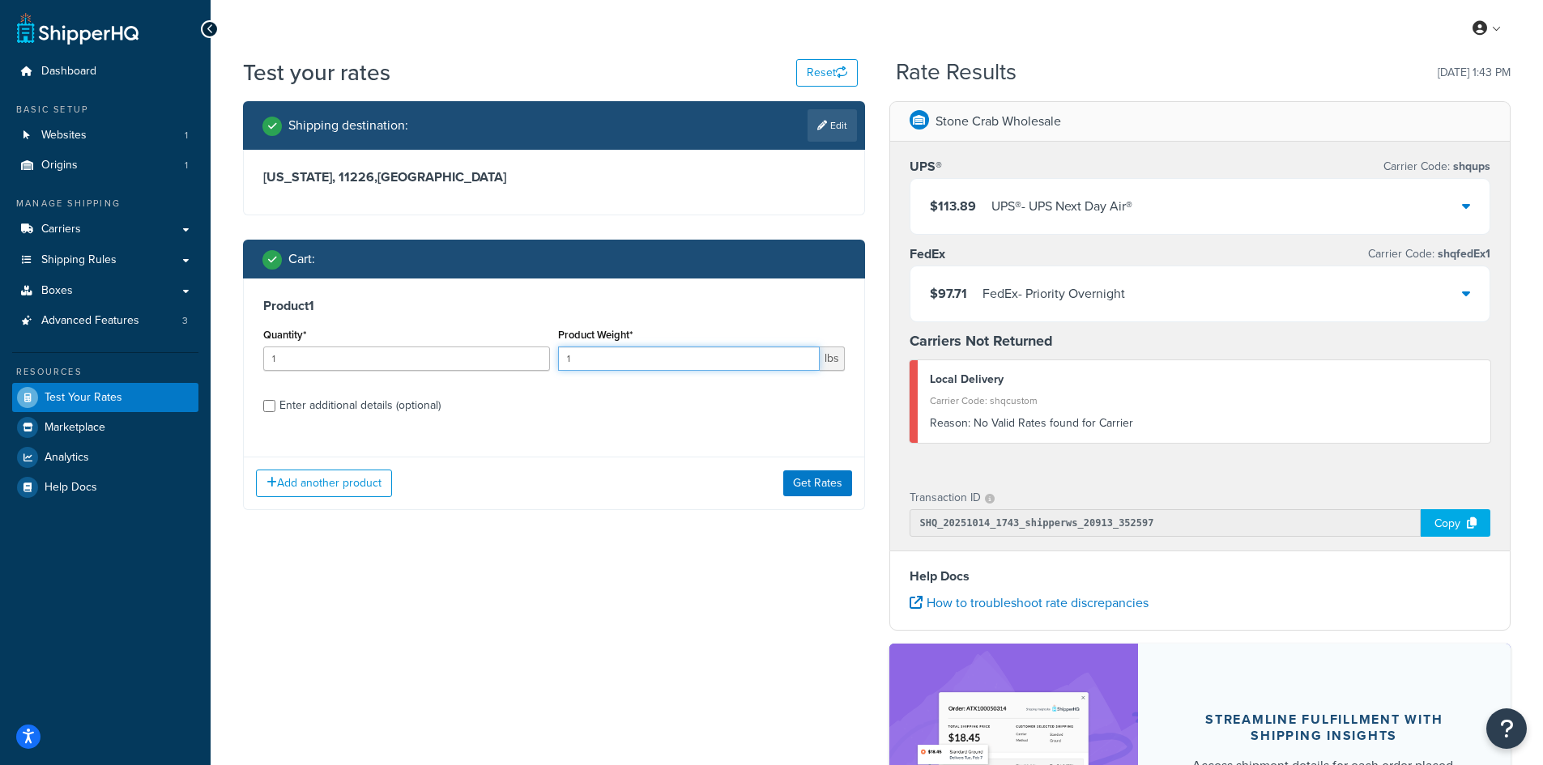
click at [740, 360] on input "1" at bounding box center [689, 359] width 262 height 24
type input "25"
click at [792, 480] on button "Get Rates" at bounding box center [817, 484] width 69 height 26
